Goal: Use online tool/utility: Utilize a website feature to perform a specific function

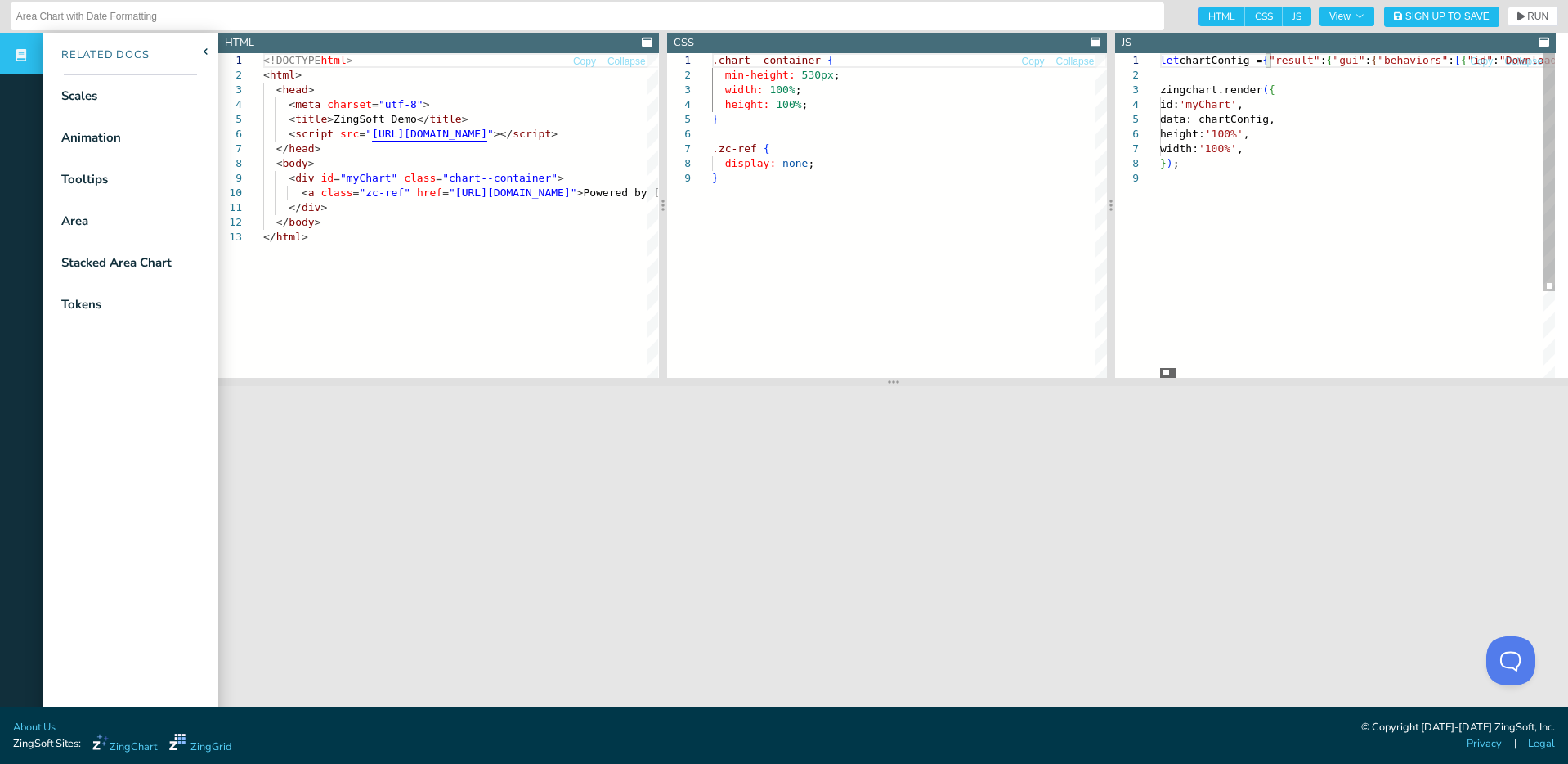
click at [1160, 376] on div at bounding box center [1168, 373] width 17 height 10
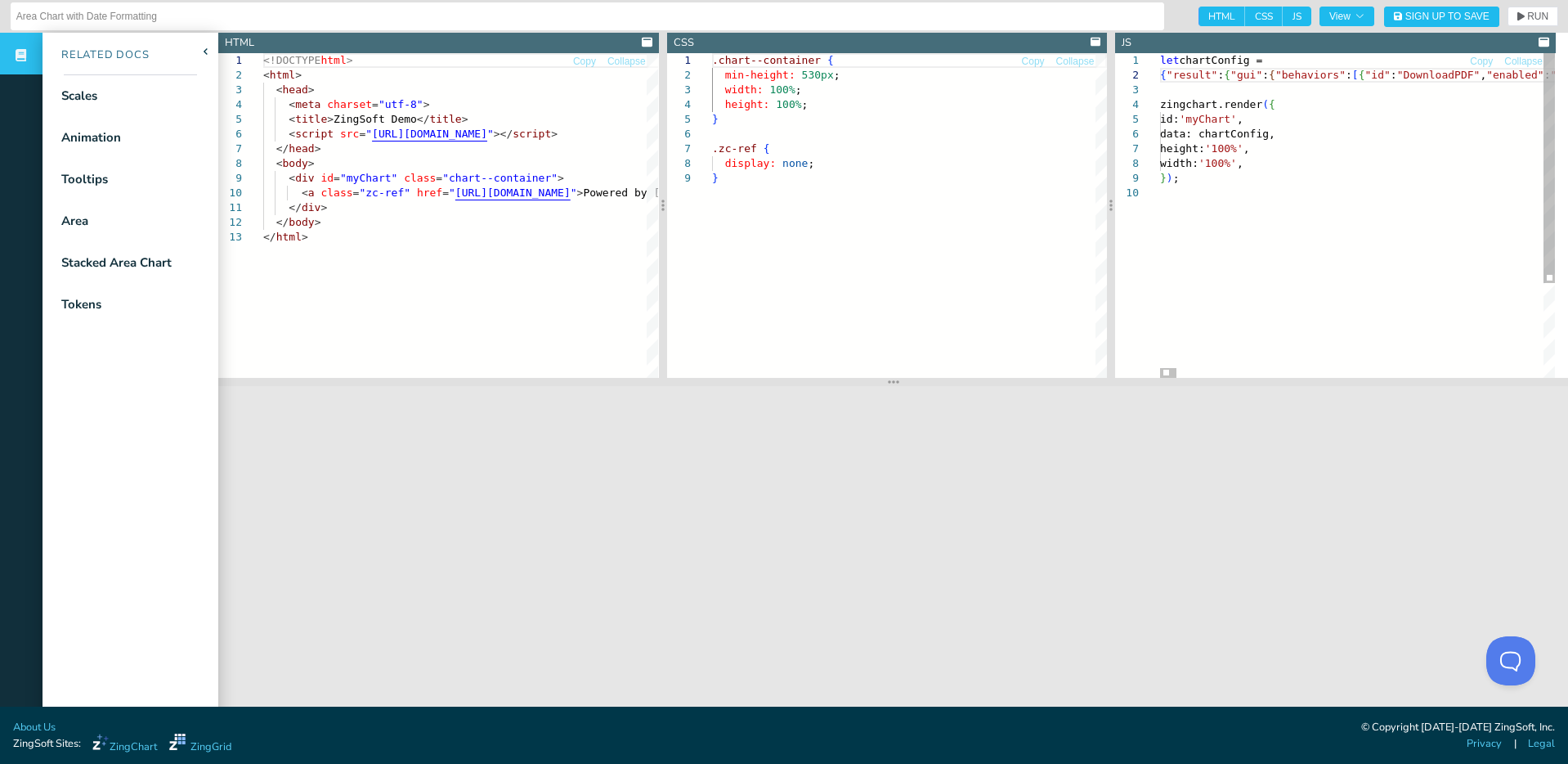
drag, startPoint x: 1174, startPoint y: 79, endPoint x: 1250, endPoint y: 97, distance: 78.1
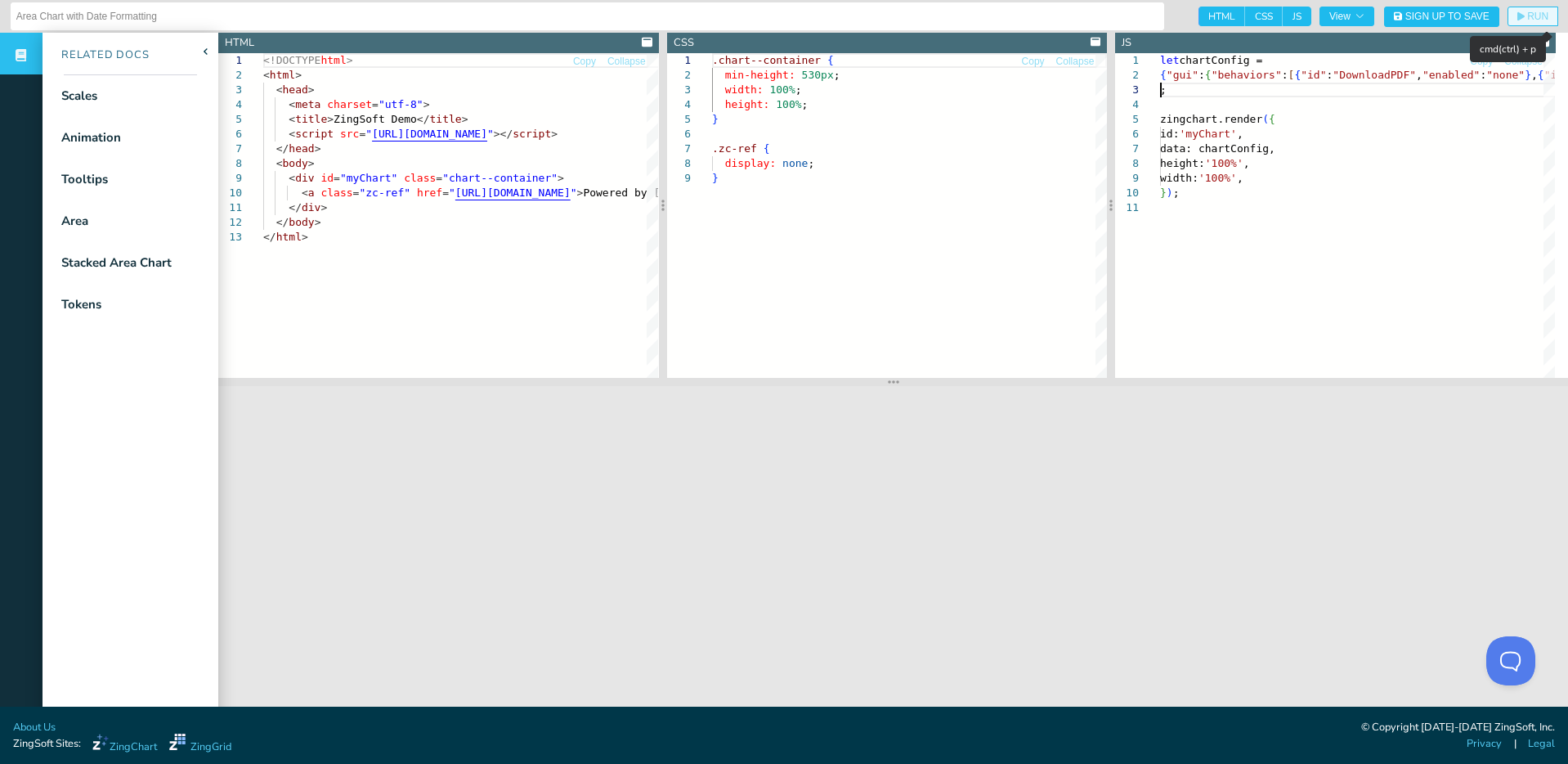
click at [1526, 8] on button "RUN" at bounding box center [1534, 17] width 51 height 20
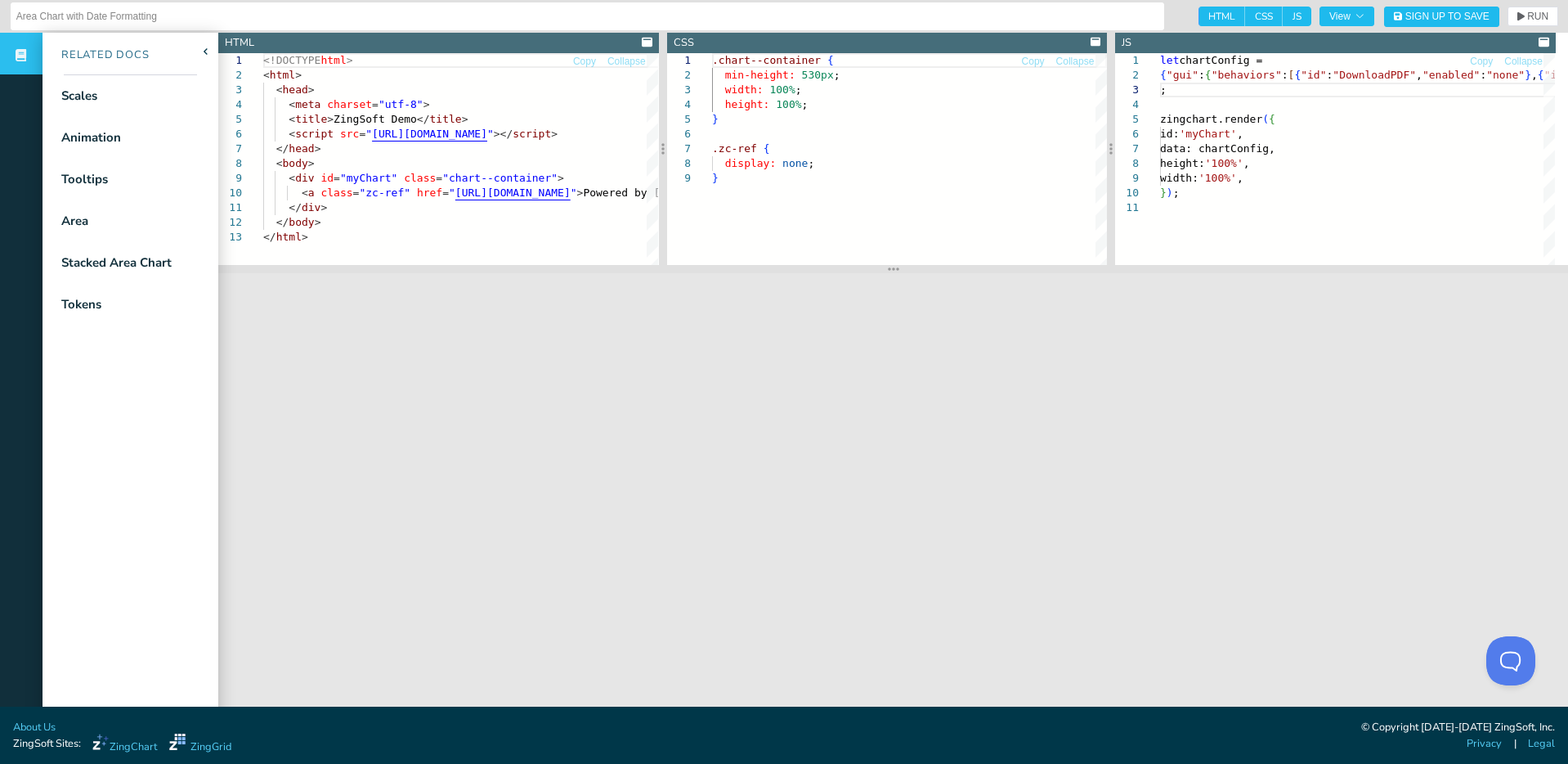
drag, startPoint x: 886, startPoint y: 382, endPoint x: 891, endPoint y: 269, distance: 113.1
click at [891, 269] on icon at bounding box center [894, 268] width 12 height 13
click at [1213, 256] on div at bounding box center [1215, 261] width 17 height 10
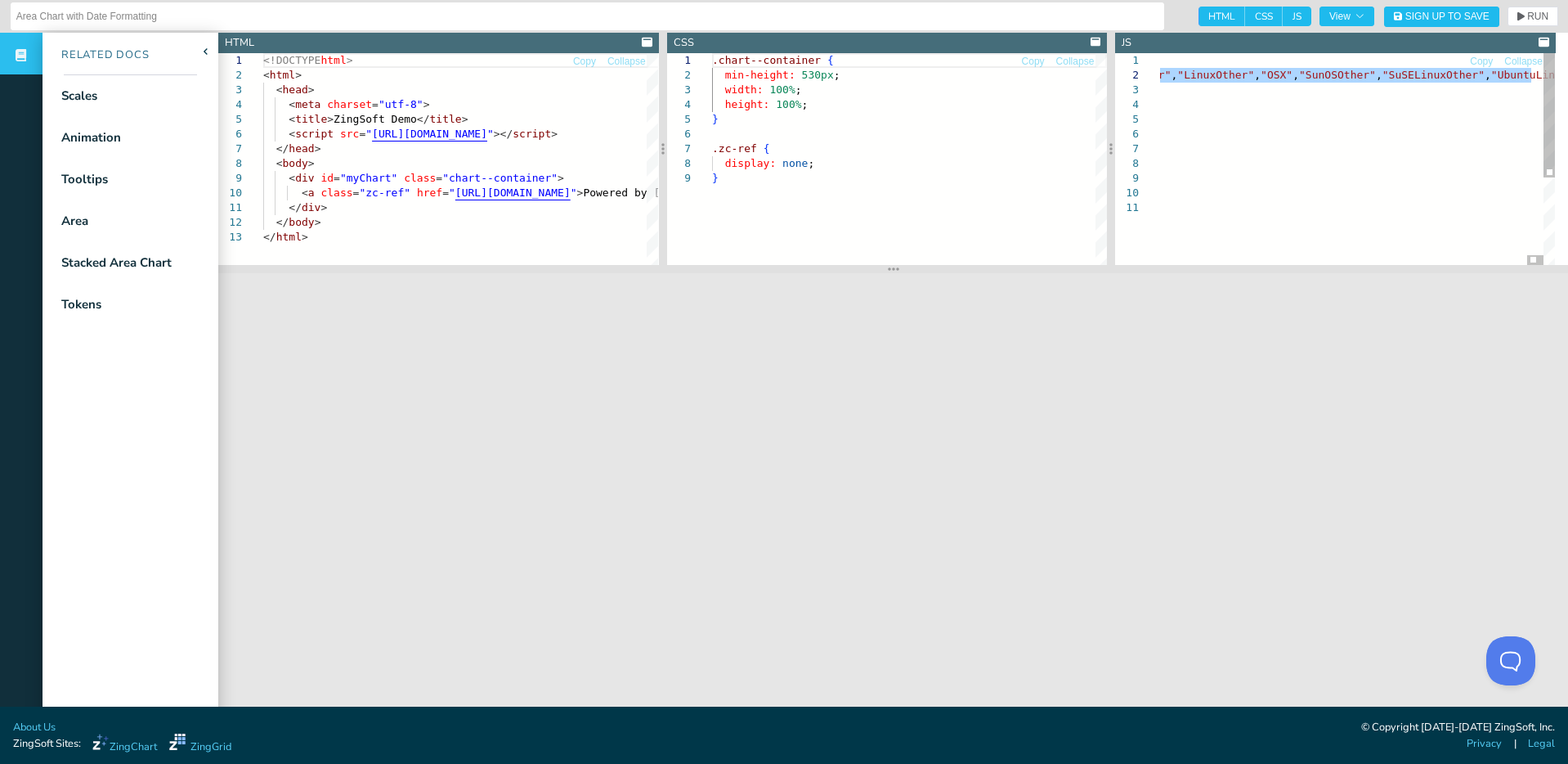
type textarea "] }, "showProgress": false } ; zingchart.render({ id: 'myChart', data: chartCon…"
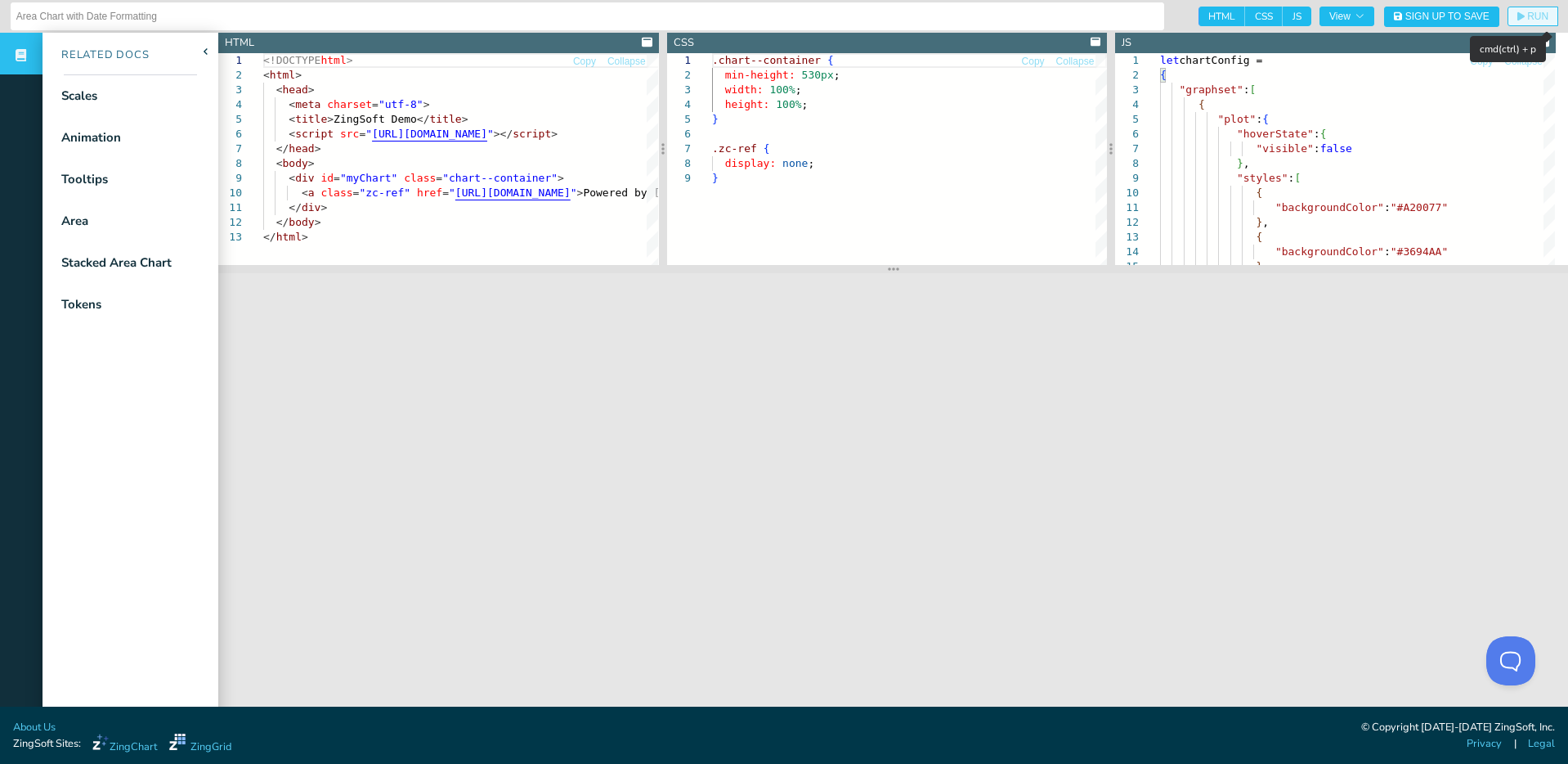
click at [1528, 20] on span "RUN" at bounding box center [1539, 17] width 22 height 10
